Goal: Task Accomplishment & Management: Complete application form

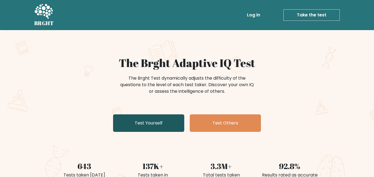
click at [162, 121] on link "Test Yourself" at bounding box center [148, 124] width 71 height 18
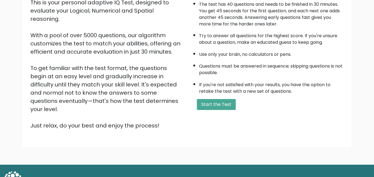
scroll to position [67, 0]
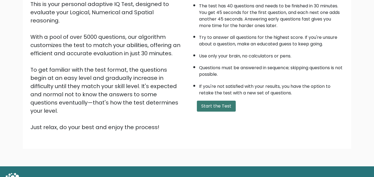
click at [207, 104] on button "Start the Test" at bounding box center [216, 106] width 39 height 11
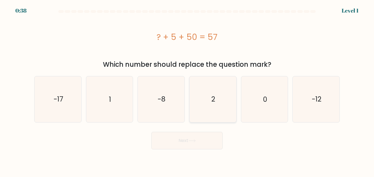
click at [205, 99] on icon "2" at bounding box center [213, 99] width 46 height 46
click at [187, 90] on input "d. 2" at bounding box center [187, 89] width 0 height 1
radio input "true"
click at [170, 144] on button "Next" at bounding box center [187, 141] width 71 height 18
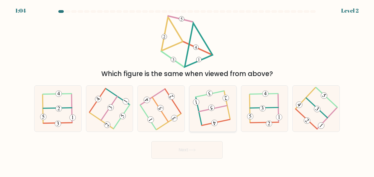
click at [210, 105] on icon at bounding box center [213, 108] width 36 height 37
click at [187, 90] on input "d." at bounding box center [187, 89] width 0 height 1
radio input "true"
click at [197, 153] on button "Next" at bounding box center [187, 150] width 71 height 18
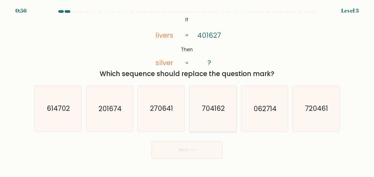
click at [201, 96] on icon "704162" at bounding box center [213, 109] width 46 height 46
click at [187, 90] on input "d. 704162" at bounding box center [187, 89] width 0 height 1
radio input "true"
click at [190, 148] on button "Next" at bounding box center [187, 150] width 71 height 18
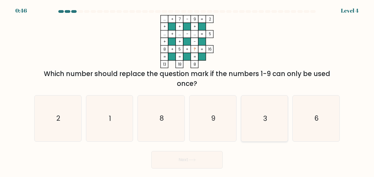
click at [268, 116] on icon "3" at bounding box center [265, 119] width 46 height 46
click at [187, 90] on input "e. 3" at bounding box center [187, 89] width 0 height 1
radio input "true"
click at [183, 159] on button "Next" at bounding box center [187, 160] width 71 height 18
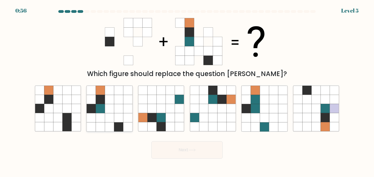
click at [101, 98] on icon at bounding box center [100, 99] width 9 height 9
click at [187, 90] on input "b." at bounding box center [187, 89] width 0 height 1
radio input "true"
click at [176, 163] on body "0:55 Level 5" at bounding box center [187, 88] width 374 height 177
click at [191, 151] on icon at bounding box center [192, 150] width 7 height 3
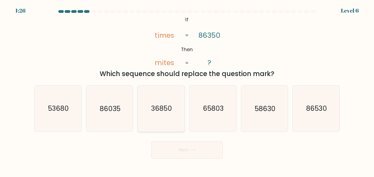
click at [156, 106] on text "36850" at bounding box center [161, 109] width 21 height 10
click at [187, 90] on input "c. 36850" at bounding box center [187, 89] width 0 height 1
radio input "true"
click at [162, 149] on button "Next" at bounding box center [187, 150] width 71 height 18
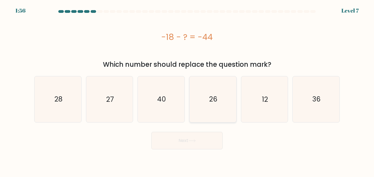
click at [210, 90] on icon "26" at bounding box center [213, 99] width 46 height 46
click at [187, 90] on input "d. 26" at bounding box center [187, 89] width 0 height 1
radio input "true"
click at [174, 144] on button "Next" at bounding box center [187, 141] width 71 height 18
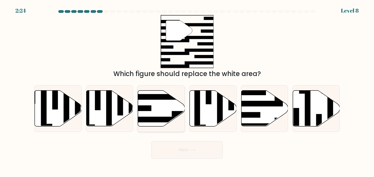
click at [155, 113] on icon at bounding box center [161, 109] width 47 height 36
click at [187, 90] on input "c." at bounding box center [187, 89] width 0 height 1
radio input "true"
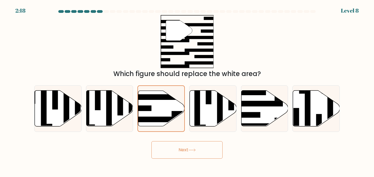
click at [163, 152] on button "Next" at bounding box center [187, 150] width 71 height 18
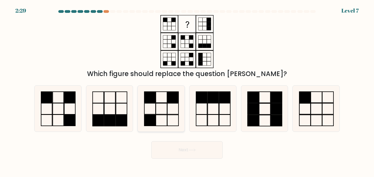
click at [161, 114] on icon at bounding box center [161, 109] width 46 height 46
click at [187, 90] on input "c." at bounding box center [187, 89] width 0 height 1
radio input "true"
click at [179, 144] on button "Next" at bounding box center [187, 150] width 71 height 18
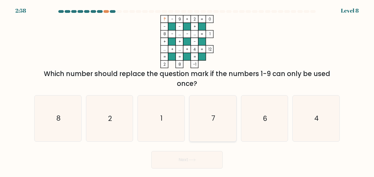
click at [213, 119] on text "7" at bounding box center [214, 119] width 4 height 10
click at [187, 90] on input "d. 7" at bounding box center [187, 89] width 0 height 1
radio input "true"
click at [164, 154] on button "Next" at bounding box center [187, 160] width 71 height 18
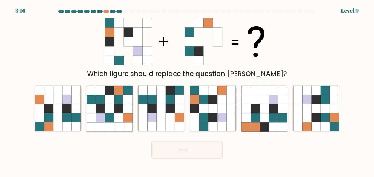
click at [101, 106] on icon at bounding box center [100, 108] width 9 height 9
click at [187, 90] on input "b." at bounding box center [187, 89] width 0 height 1
radio input "true"
click at [178, 149] on button "Next" at bounding box center [187, 150] width 71 height 18
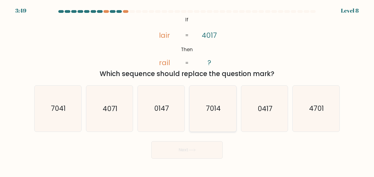
click at [205, 118] on icon "7014" at bounding box center [213, 109] width 46 height 46
click at [187, 90] on input "d. 7014" at bounding box center [187, 89] width 0 height 1
radio input "true"
click at [194, 143] on button "Next" at bounding box center [187, 150] width 71 height 18
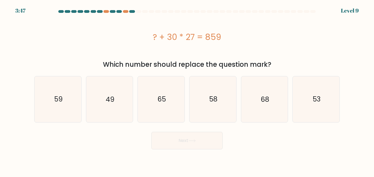
click at [189, 149] on body "3:47 Level 9 a." at bounding box center [187, 88] width 374 height 177
click at [116, 111] on icon "49" at bounding box center [110, 99] width 46 height 46
click at [187, 90] on input "b. 49" at bounding box center [187, 89] width 0 height 1
radio input "true"
click at [174, 147] on button "Next" at bounding box center [187, 141] width 71 height 18
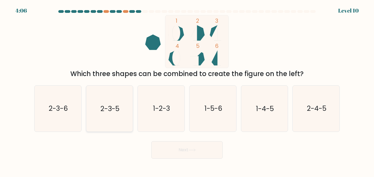
click at [90, 109] on icon "2-3-5" at bounding box center [110, 109] width 46 height 46
click at [187, 90] on input "b. 2-3-5" at bounding box center [187, 89] width 0 height 1
radio input "true"
click at [171, 155] on button "Next" at bounding box center [187, 150] width 71 height 18
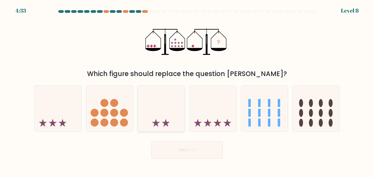
click at [155, 89] on icon at bounding box center [161, 108] width 47 height 39
click at [187, 89] on input "c." at bounding box center [187, 89] width 0 height 1
radio input "true"
click at [56, 115] on icon at bounding box center [58, 108] width 47 height 39
click at [187, 90] on input "a." at bounding box center [187, 89] width 0 height 1
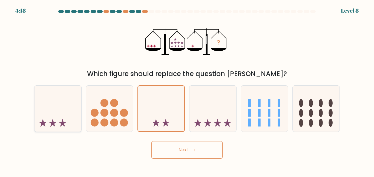
radio input "true"
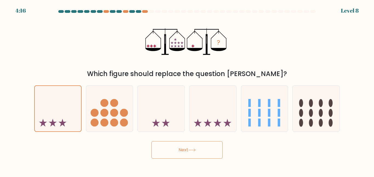
click at [162, 143] on button "Next" at bounding box center [187, 150] width 71 height 18
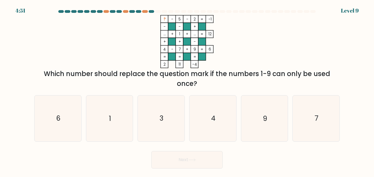
click at [78, 152] on div "Next" at bounding box center [187, 159] width 312 height 20
click at [68, 135] on icon "6" at bounding box center [58, 119] width 46 height 46
click at [187, 90] on input "a. 6" at bounding box center [187, 89] width 0 height 1
radio input "true"
click at [178, 160] on button "Next" at bounding box center [187, 160] width 71 height 18
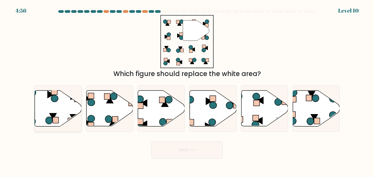
click at [46, 101] on icon at bounding box center [58, 109] width 47 height 36
click at [187, 90] on input "a." at bounding box center [187, 89] width 0 height 1
radio input "true"
click at [196, 144] on button "Next" at bounding box center [187, 150] width 71 height 18
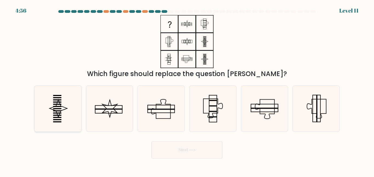
click at [53, 103] on icon at bounding box center [58, 109] width 46 height 46
click at [187, 90] on input "a." at bounding box center [187, 89] width 0 height 1
radio input "true"
click at [166, 152] on button "Next" at bounding box center [187, 150] width 71 height 18
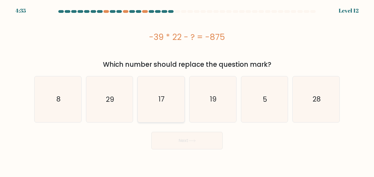
click at [167, 102] on icon "17" at bounding box center [161, 99] width 46 height 46
click at [187, 90] on input "c. 17" at bounding box center [187, 89] width 0 height 1
radio input "true"
click at [180, 137] on button "Next" at bounding box center [187, 141] width 71 height 18
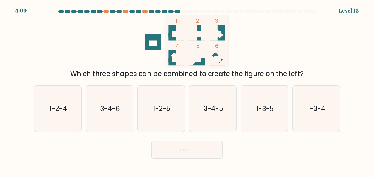
click at [20, 6] on div "5:09 Level 13" at bounding box center [187, 3] width 374 height 7
click at [218, 32] on icon at bounding box center [217, 32] width 11 height 11
click at [123, 99] on icon "3-4-6" at bounding box center [110, 109] width 46 height 46
click at [187, 90] on input "b. 3-4-6" at bounding box center [187, 89] width 0 height 1
radio input "true"
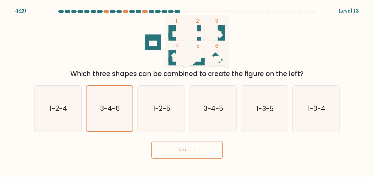
click at [170, 148] on button "Next" at bounding box center [187, 150] width 71 height 18
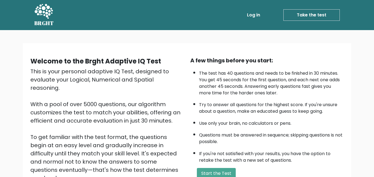
scroll to position [67, 0]
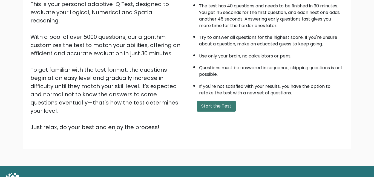
click at [206, 112] on button "Start the Test" at bounding box center [216, 106] width 39 height 11
click at [207, 110] on button "Start the Test" at bounding box center [216, 106] width 39 height 11
click at [209, 104] on button "Start the Test" at bounding box center [216, 106] width 39 height 11
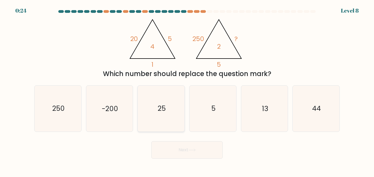
click at [156, 102] on icon "25" at bounding box center [161, 109] width 46 height 46
click at [187, 90] on input "c. 25" at bounding box center [187, 89] width 0 height 1
radio input "true"
click at [177, 153] on button "Next" at bounding box center [187, 150] width 71 height 18
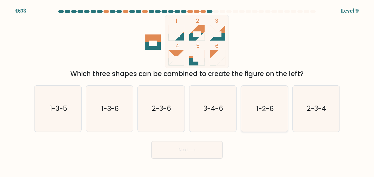
click at [273, 109] on text "1-2-6" at bounding box center [266, 109] width 18 height 10
click at [187, 90] on input "e. 1-2-6" at bounding box center [187, 89] width 0 height 1
radio input "true"
click at [211, 140] on div "Next" at bounding box center [187, 149] width 312 height 20
click at [193, 148] on button "Next" at bounding box center [187, 150] width 71 height 18
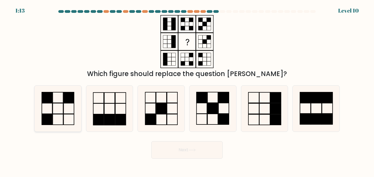
click at [64, 101] on rect at bounding box center [69, 97] width 10 height 11
click at [187, 90] on input "a." at bounding box center [187, 89] width 0 height 1
radio input "true"
click at [177, 144] on button "Next" at bounding box center [187, 150] width 71 height 18
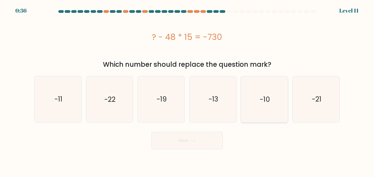
click at [261, 102] on text "-10" at bounding box center [265, 100] width 10 height 10
click at [187, 90] on input "e. -10" at bounding box center [187, 89] width 0 height 1
radio input "true"
click at [199, 136] on button "Next" at bounding box center [187, 141] width 71 height 18
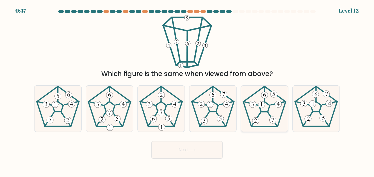
click at [264, 106] on 673 at bounding box center [261, 104] width 7 height 7
click at [187, 90] on input "e." at bounding box center [187, 89] width 0 height 1
radio input "true"
click at [180, 149] on button "Next" at bounding box center [187, 150] width 71 height 18
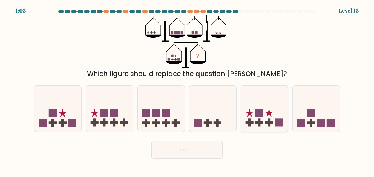
click at [277, 121] on rect at bounding box center [279, 123] width 8 height 8
click at [187, 90] on input "e." at bounding box center [187, 89] width 0 height 1
radio input "true"
click at [214, 149] on button "Next" at bounding box center [187, 150] width 71 height 18
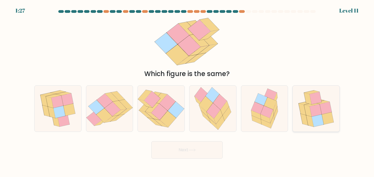
click at [318, 114] on icon at bounding box center [316, 110] width 12 height 12
click at [187, 90] on input "f." at bounding box center [187, 89] width 0 height 1
radio input "true"
click at [203, 153] on button "Next" at bounding box center [187, 150] width 71 height 18
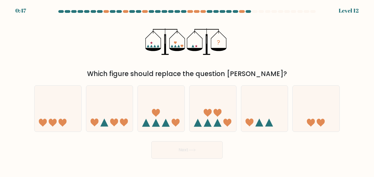
click at [291, 115] on div "f." at bounding box center [317, 109] width 52 height 46
click at [309, 118] on icon at bounding box center [316, 108] width 47 height 39
click at [187, 90] on input "f." at bounding box center [187, 89] width 0 height 1
radio input "true"
click at [208, 146] on button "Next" at bounding box center [187, 150] width 71 height 18
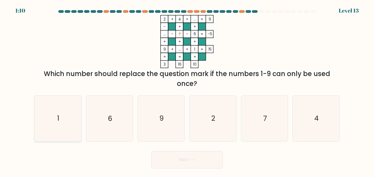
click at [55, 118] on icon "1" at bounding box center [58, 119] width 46 height 46
click at [187, 90] on input "a. 1" at bounding box center [187, 89] width 0 height 1
radio input "true"
click at [158, 156] on button "Next" at bounding box center [187, 160] width 71 height 18
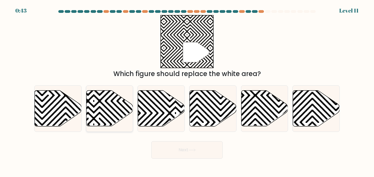
click at [114, 114] on icon at bounding box center [109, 109] width 47 height 36
click at [187, 90] on input "b." at bounding box center [187, 89] width 0 height 1
radio input "true"
click at [206, 147] on button "Next" at bounding box center [187, 150] width 71 height 18
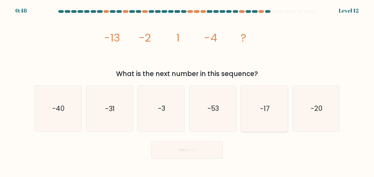
click at [264, 106] on text "-17" at bounding box center [265, 109] width 10 height 10
click at [187, 90] on input "e. -17" at bounding box center [187, 89] width 0 height 1
radio input "true"
click at [212, 149] on button "Next" at bounding box center [187, 150] width 71 height 18
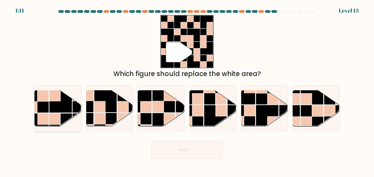
click at [49, 111] on rect at bounding box center [37, 101] width 23 height 23
click at [187, 90] on input "a." at bounding box center [187, 89] width 0 height 1
radio input "true"
click at [177, 146] on button "Next" at bounding box center [187, 150] width 71 height 18
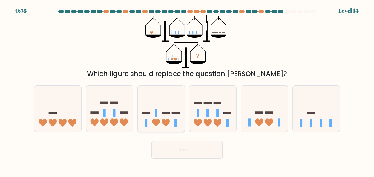
click at [147, 118] on icon at bounding box center [161, 108] width 47 height 39
click at [187, 90] on input "c." at bounding box center [187, 89] width 0 height 1
radio input "true"
click at [166, 141] on div "Next" at bounding box center [187, 149] width 312 height 20
click at [126, 122] on icon at bounding box center [124, 123] width 8 height 8
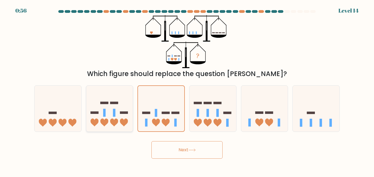
click at [187, 90] on input "b." at bounding box center [187, 89] width 0 height 1
radio input "true"
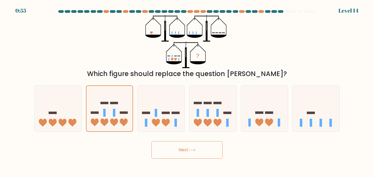
click at [174, 154] on button "Next" at bounding box center [187, 150] width 71 height 18
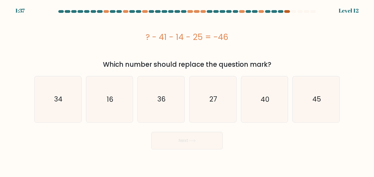
click at [288, 12] on div at bounding box center [286, 11] width 5 height 3
click at [172, 99] on icon "36" at bounding box center [161, 99] width 46 height 46
click at [187, 90] on input "c. 36" at bounding box center [187, 89] width 0 height 1
radio input "true"
click at [175, 135] on button "Next" at bounding box center [187, 141] width 71 height 18
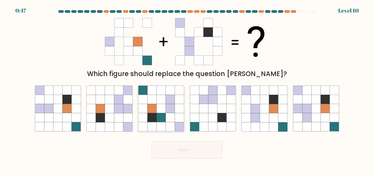
click at [172, 109] on icon at bounding box center [170, 108] width 9 height 9
click at [187, 90] on input "c." at bounding box center [187, 89] width 0 height 1
radio input "true"
click at [44, 102] on icon at bounding box center [39, 99] width 9 height 9
click at [187, 90] on input "a." at bounding box center [187, 89] width 0 height 1
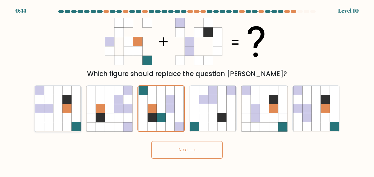
radio input "true"
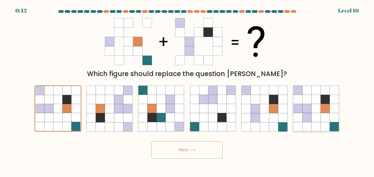
click at [299, 111] on icon at bounding box center [298, 108] width 9 height 9
click at [187, 90] on input "f." at bounding box center [187, 89] width 0 height 1
radio input "true"
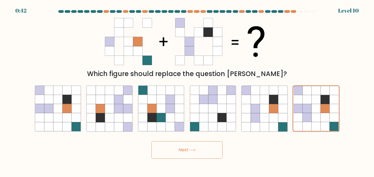
click at [195, 150] on icon at bounding box center [192, 150] width 7 height 2
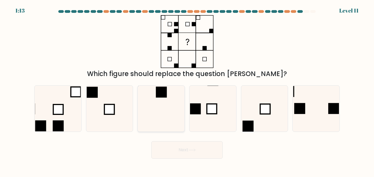
click at [163, 104] on icon at bounding box center [161, 109] width 46 height 46
click at [187, 90] on input "c." at bounding box center [187, 89] width 0 height 1
radio input "true"
click at [180, 143] on button "Next" at bounding box center [187, 150] width 71 height 18
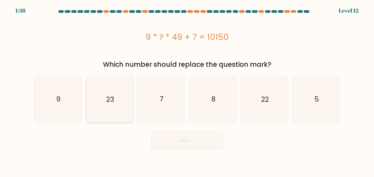
click at [123, 91] on icon "23" at bounding box center [110, 99] width 46 height 46
click at [187, 90] on input "b. 23" at bounding box center [187, 89] width 0 height 1
radio input "true"
click at [157, 99] on icon "7" at bounding box center [161, 99] width 46 height 46
click at [187, 90] on input "c. 7" at bounding box center [187, 89] width 0 height 1
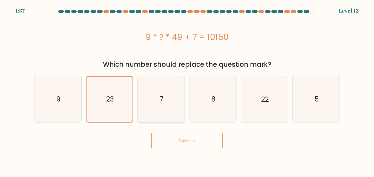
radio input "true"
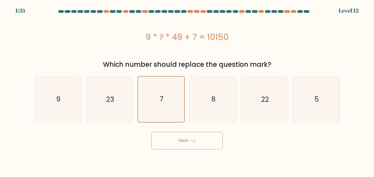
click at [165, 140] on button "Next" at bounding box center [187, 141] width 71 height 18
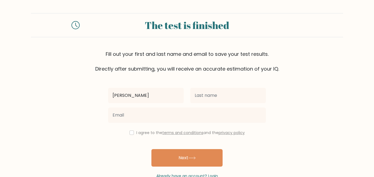
type input "[PERSON_NAME]"
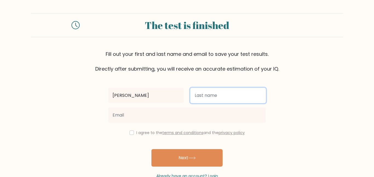
click at [204, 97] on input "text" at bounding box center [228, 95] width 76 height 15
type input "K"
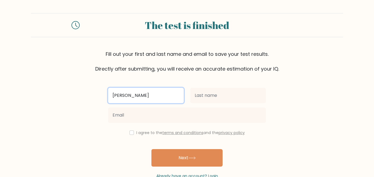
click at [141, 94] on input "[PERSON_NAME]" at bounding box center [146, 95] width 76 height 15
type input "J"
type input "pat"
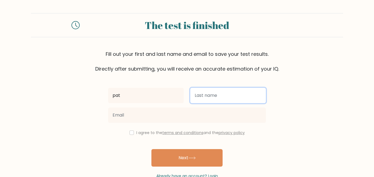
click at [206, 100] on input "text" at bounding box center [228, 95] width 76 height 15
type input "[PERSON_NAME]"
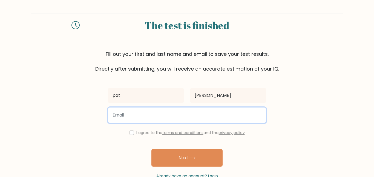
click at [163, 113] on input "email" at bounding box center [187, 115] width 158 height 15
type input "r"
type input "[EMAIL_ADDRESS][DOMAIN_NAME]"
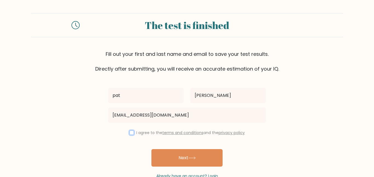
click at [130, 132] on input "checkbox" at bounding box center [132, 133] width 4 height 4
checkbox input "true"
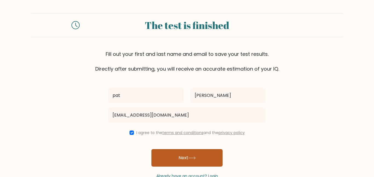
click at [158, 150] on button "Next" at bounding box center [187, 158] width 71 height 18
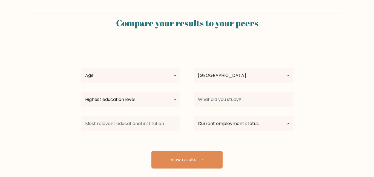
select select "US"
click at [174, 75] on select "Age Under [DEMOGRAPHIC_DATA] [DEMOGRAPHIC_DATA] [DEMOGRAPHIC_DATA] [DEMOGRAPHIC…" at bounding box center [131, 75] width 100 height 15
select select "min_18"
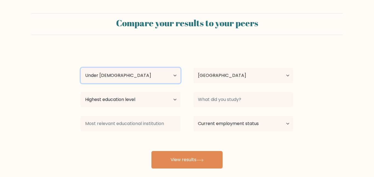
click at [81, 68] on select "Age Under 18 years old 18-24 years old 25-34 years old 35-44 years old 45-54 ye…" at bounding box center [131, 75] width 100 height 15
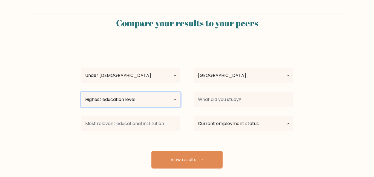
click at [173, 100] on select "Highest education level No schooling Primary Lower Secondary Upper Secondary Oc…" at bounding box center [131, 99] width 100 height 15
select select "lower_secondary"
click at [81, 92] on select "Highest education level No schooling Primary Lower Secondary Upper Secondary Oc…" at bounding box center [131, 99] width 100 height 15
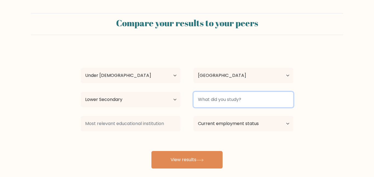
click at [276, 95] on input at bounding box center [244, 99] width 100 height 15
type input "t"
type input "c"
type input "m"
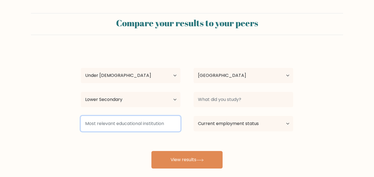
click at [163, 123] on input at bounding box center [131, 123] width 100 height 15
type input "harvard"
click at [152, 151] on button "View results" at bounding box center [187, 160] width 71 height 18
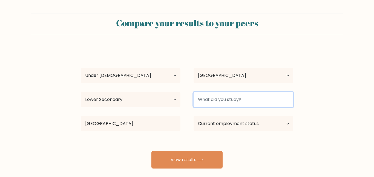
click at [267, 96] on input at bounding box center [244, 99] width 100 height 15
type input "theoretical physics"
click at [152, 151] on button "View results" at bounding box center [187, 160] width 71 height 18
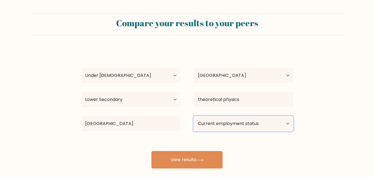
drag, startPoint x: 283, startPoint y: 123, endPoint x: 286, endPoint y: 123, distance: 3.3
click at [286, 123] on select "Current employment status Employed Student Retired Other / prefer not to answer" at bounding box center [244, 123] width 100 height 15
select select "student"
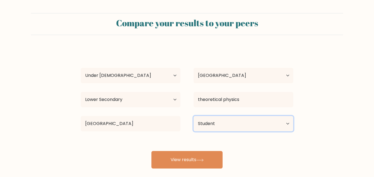
click at [194, 116] on select "Current employment status Employed Student Retired Other / prefer not to answer" at bounding box center [244, 123] width 100 height 15
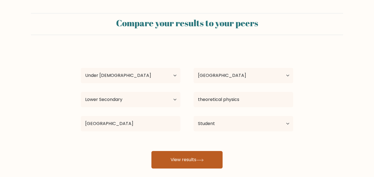
click at [203, 162] on button "View results" at bounding box center [187, 160] width 71 height 18
